Goal: Navigation & Orientation: Understand site structure

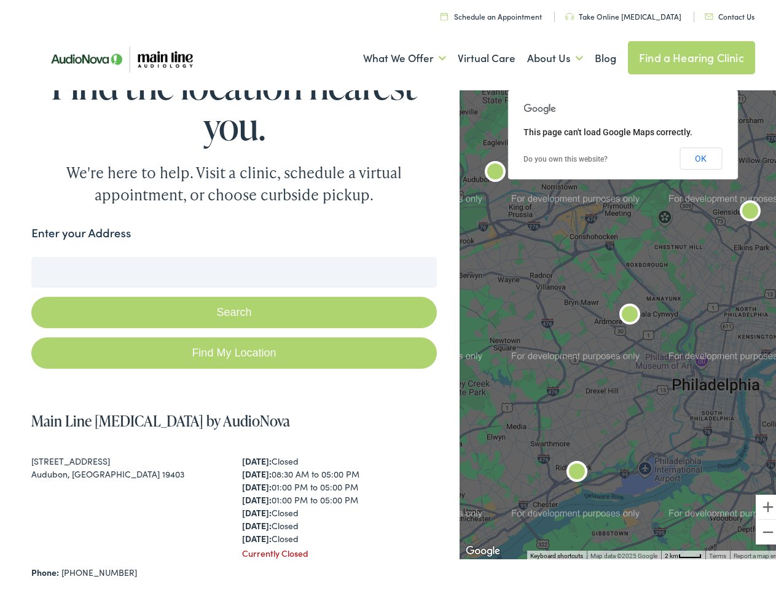
click at [388, 295] on button "Search" at bounding box center [233, 308] width 405 height 31
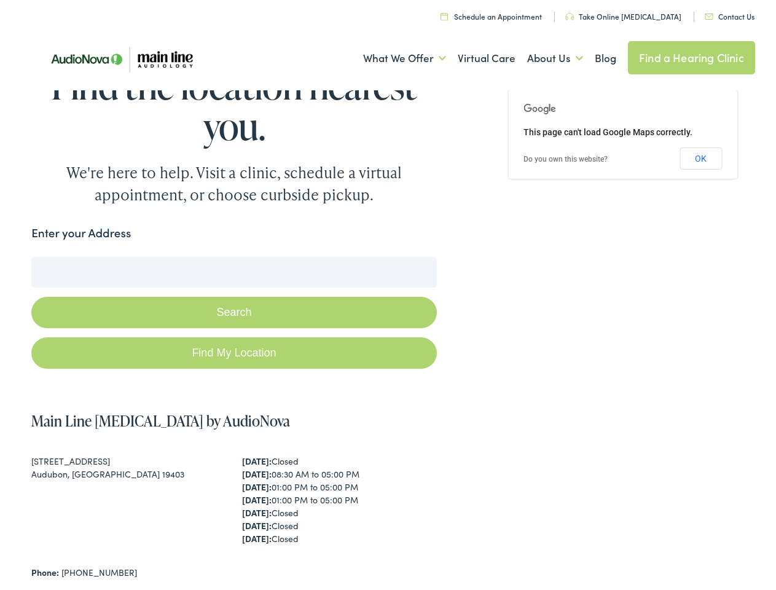
click at [393, 55] on link "What We Offer" at bounding box center [404, 54] width 83 height 45
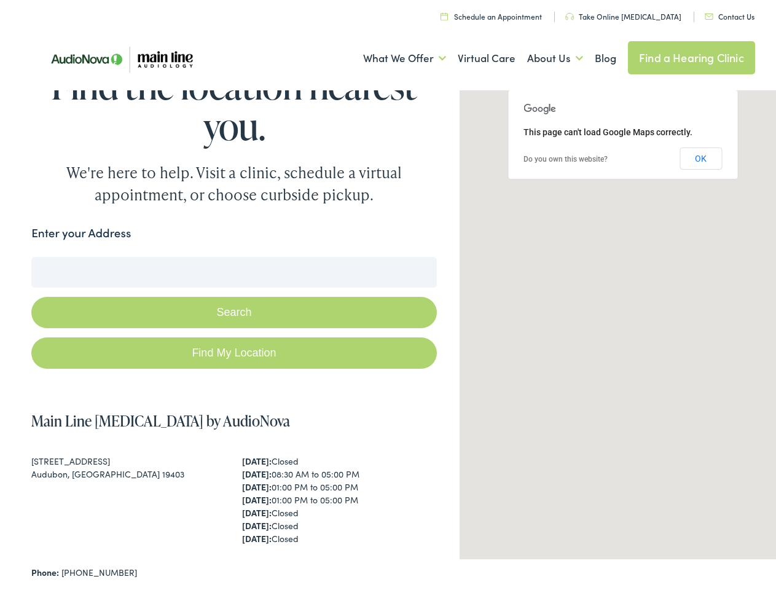
click at [542, 55] on link "About Us" at bounding box center [555, 54] width 56 height 45
click at [496, 254] on button "Search" at bounding box center [501, 253] width 15 height 15
click at [231, 309] on button "Search" at bounding box center [233, 308] width 405 height 31
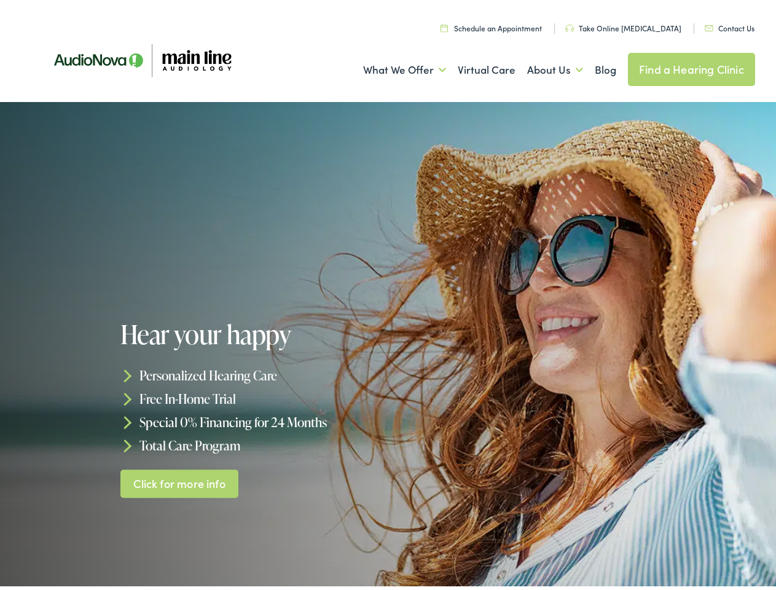
click at [388, 295] on div at bounding box center [388, 344] width 776 height 492
click at [393, 66] on link "What We Offer" at bounding box center [404, 66] width 83 height 45
click at [542, 66] on link "About Us" at bounding box center [555, 66] width 56 height 45
click at [388, 344] on h1 "Hear your happy" at bounding box center [256, 331] width 272 height 28
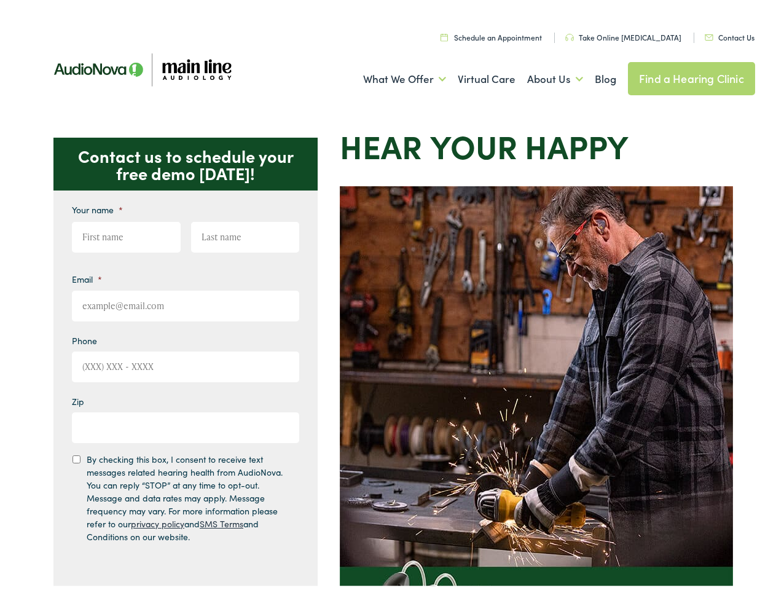
click at [388, 295] on img at bounding box center [536, 459] width 393 height 553
click at [393, 76] on link "What We Offer" at bounding box center [404, 75] width 83 height 45
click at [542, 76] on link "About Us" at bounding box center [555, 75] width 56 height 45
